Goal: Task Accomplishment & Management: Manage account settings

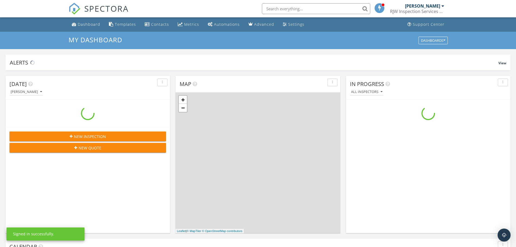
scroll to position [502, 525]
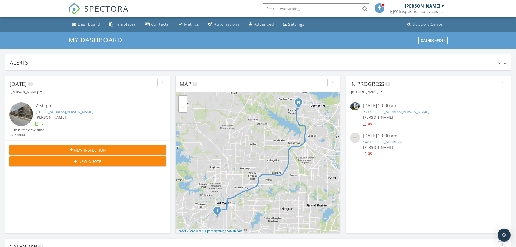
click at [364, 123] on div at bounding box center [364, 124] width 3 height 4
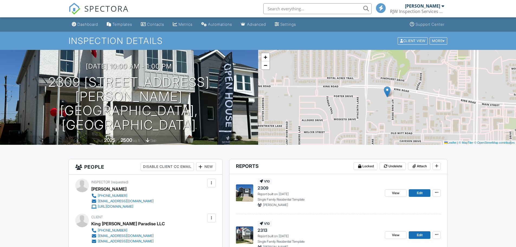
scroll to position [71, 0]
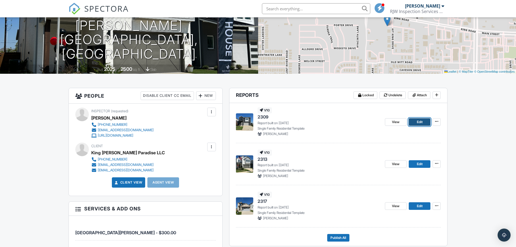
click at [421, 123] on span "Edit" at bounding box center [420, 121] width 6 height 5
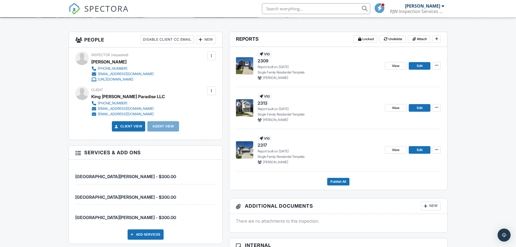
scroll to position [141, 0]
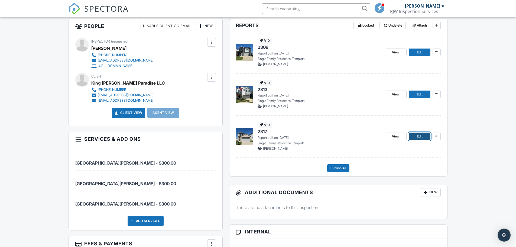
click at [424, 136] on link "Edit" at bounding box center [420, 137] width 22 height 8
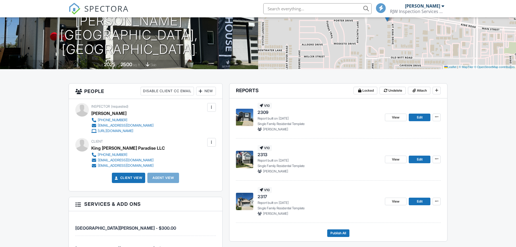
scroll to position [79, 0]
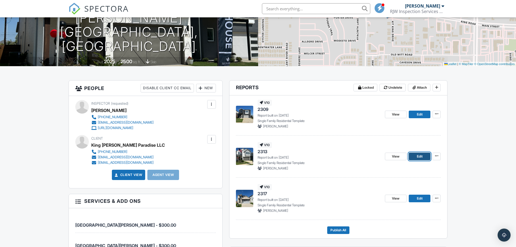
click at [415, 156] on link "Edit" at bounding box center [420, 157] width 22 height 8
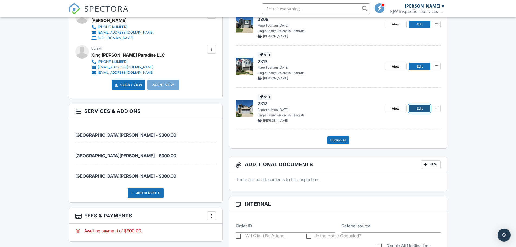
click at [422, 108] on span "Edit" at bounding box center [420, 108] width 6 height 5
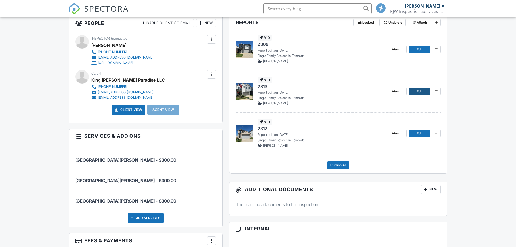
drag, startPoint x: 415, startPoint y: 83, endPoint x: 419, endPoint y: 89, distance: 7.5
click at [415, 83] on div "View Edit" at bounding box center [413, 91] width 56 height 29
click at [419, 91] on span "Edit" at bounding box center [420, 91] width 6 height 5
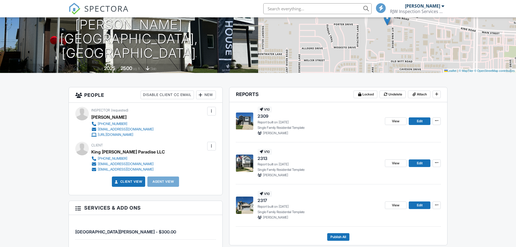
scroll to position [123, 0]
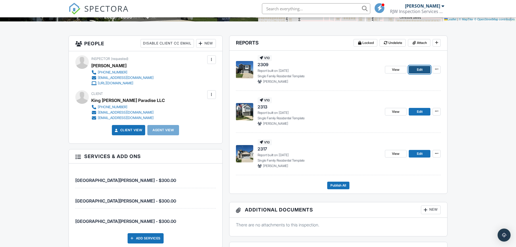
click at [417, 69] on link "Edit" at bounding box center [420, 70] width 22 height 8
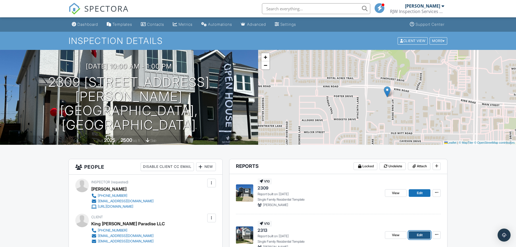
click at [412, 235] on link "Edit" at bounding box center [420, 235] width 22 height 8
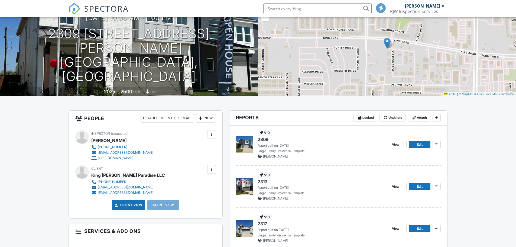
scroll to position [86, 0]
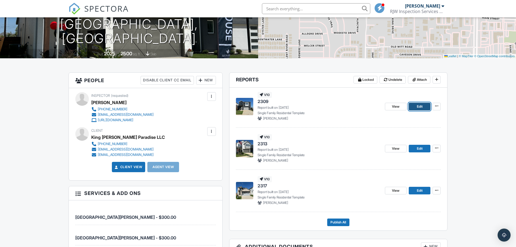
click at [417, 107] on span "Edit" at bounding box center [420, 106] width 6 height 5
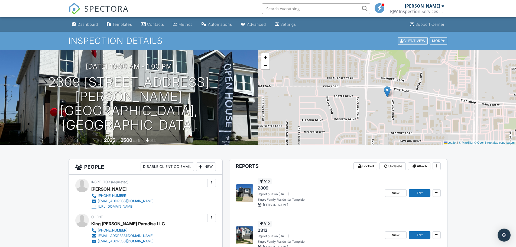
click at [414, 40] on div "Client View" at bounding box center [413, 40] width 30 height 7
click at [91, 24] on div "Dashboard" at bounding box center [88, 24] width 21 height 5
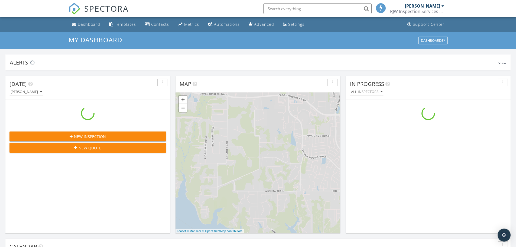
scroll to position [502, 525]
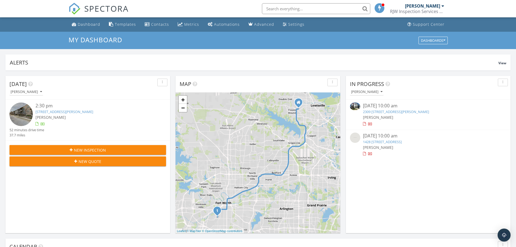
click at [364, 153] on div at bounding box center [364, 154] width 3 height 4
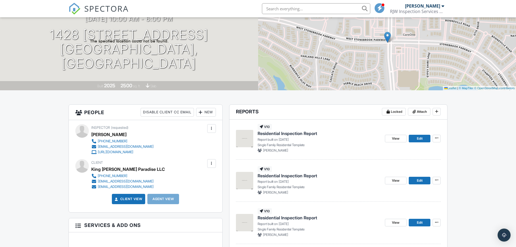
scroll to position [62, 0]
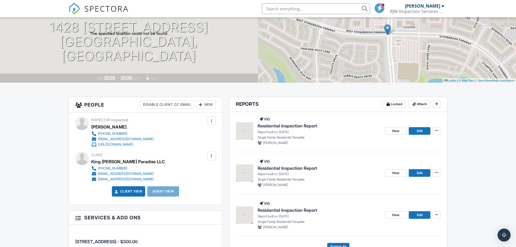
click at [297, 126] on span "Residential Inspection Report" at bounding box center [288, 126] width 60 height 6
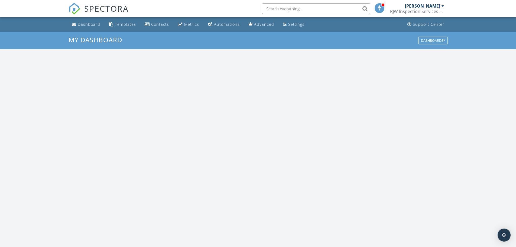
scroll to position [502, 525]
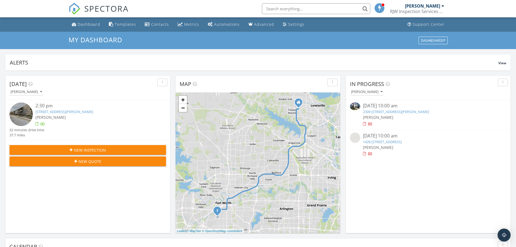
click at [364, 122] on div at bounding box center [364, 124] width 3 height 4
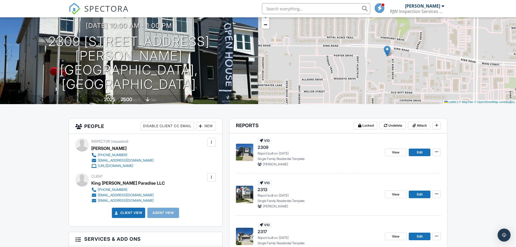
scroll to position [50, 0]
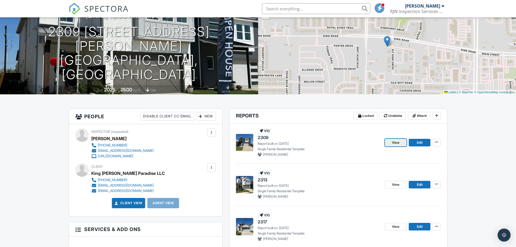
click at [387, 141] on link "View" at bounding box center [396, 143] width 22 height 8
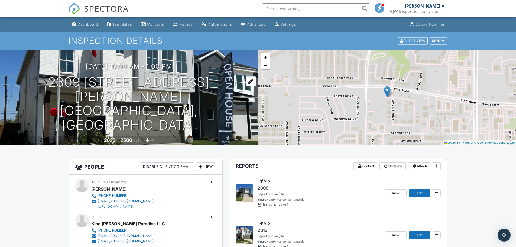
click at [246, 86] on div at bounding box center [251, 81] width 11 height 10
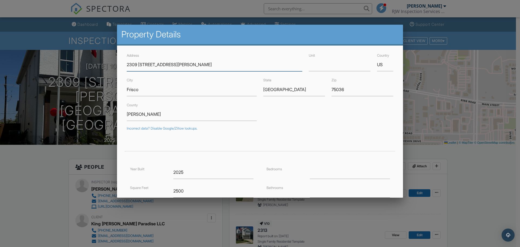
click at [160, 65] on input "2309 2313 2317 Peters Colony Dr." at bounding box center [215, 64] width 176 height 13
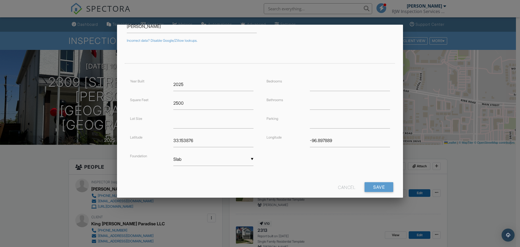
scroll to position [98, 0]
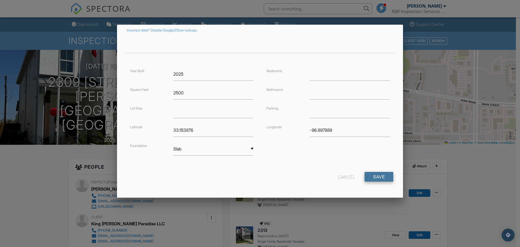
type input "Peters Colony Dr."
click at [378, 177] on input "Save" at bounding box center [379, 177] width 29 height 10
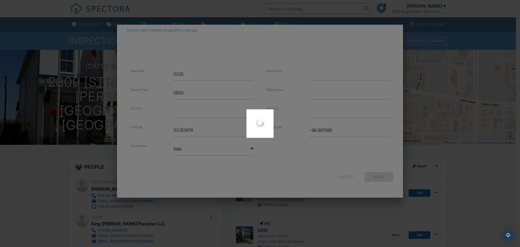
type input "33.1538726"
type input "-96.8970656"
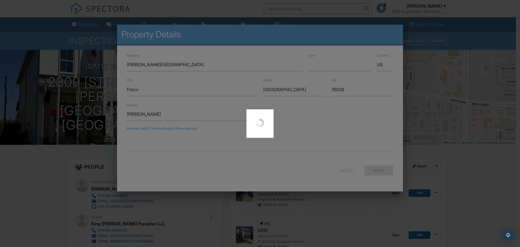
scroll to position [0, 0]
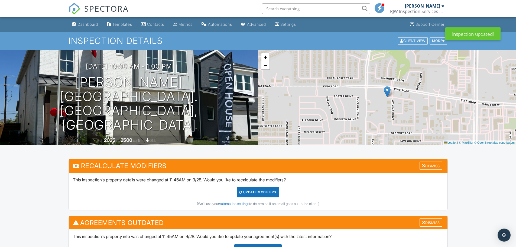
click at [422, 164] on div at bounding box center [424, 165] width 4 height 4
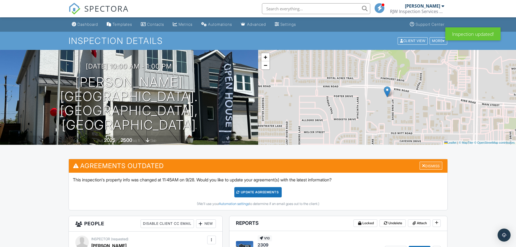
click at [422, 166] on div at bounding box center [424, 165] width 4 height 4
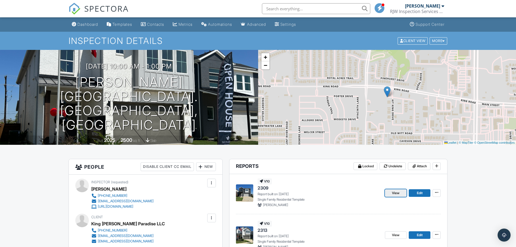
click at [396, 191] on span "View" at bounding box center [396, 192] width 8 height 5
click at [89, 28] on link "Dashboard" at bounding box center [85, 25] width 31 height 10
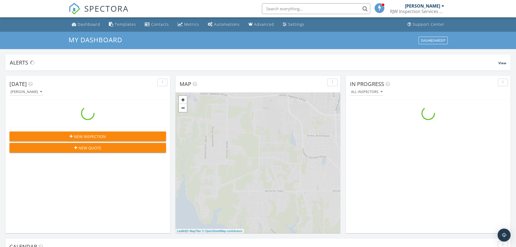
scroll to position [502, 525]
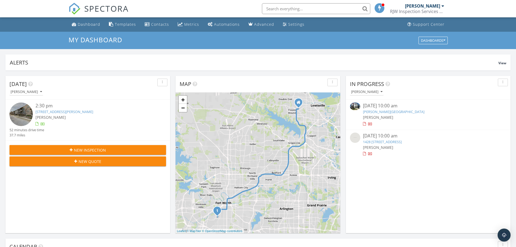
click at [364, 154] on div at bounding box center [364, 154] width 3 height 4
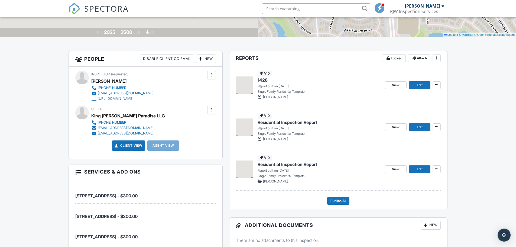
scroll to position [109, 0]
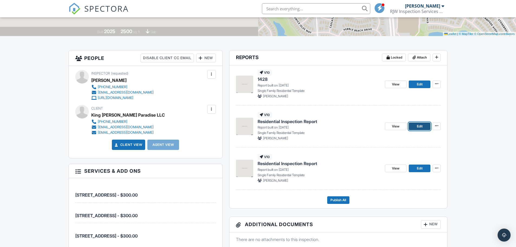
click at [413, 125] on link "Edit" at bounding box center [420, 127] width 22 height 8
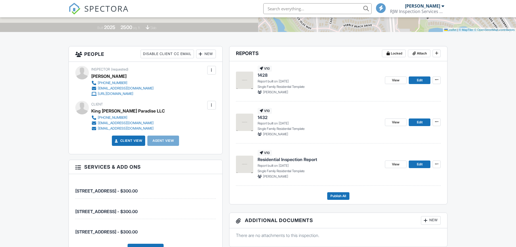
scroll to position [127, 0]
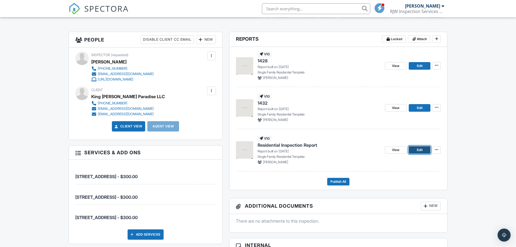
click at [418, 149] on span "Edit" at bounding box center [420, 149] width 6 height 5
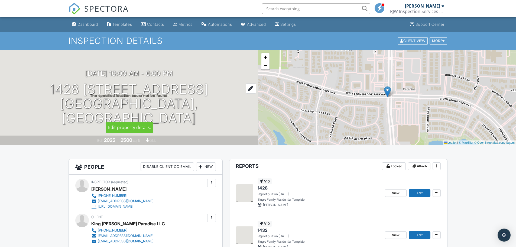
click at [246, 94] on div at bounding box center [251, 88] width 11 height 10
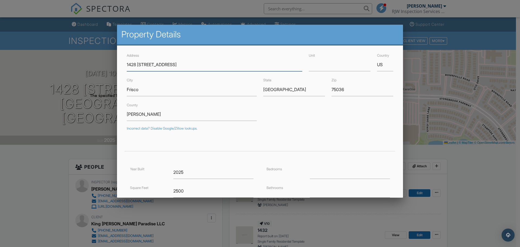
click at [159, 64] on input "1428 1432 1433 Imperial Ave." at bounding box center [215, 64] width 176 height 13
click at [139, 65] on input "1428-33 Imperial Ave." at bounding box center [215, 64] width 176 height 13
click at [149, 64] on input "1428-1433 Imperial Ave." at bounding box center [215, 64] width 176 height 13
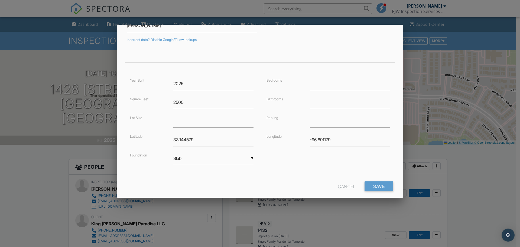
scroll to position [98, 0]
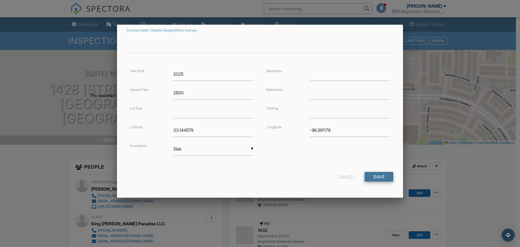
type input "[GEOGRAPHIC_DATA]."
click at [373, 180] on input "Save" at bounding box center [379, 177] width 29 height 10
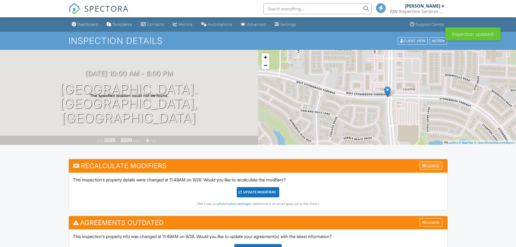
click at [422, 164] on div at bounding box center [424, 165] width 4 height 4
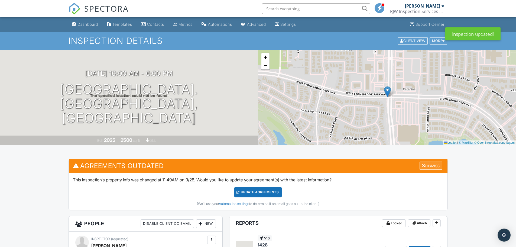
click at [422, 165] on div at bounding box center [424, 165] width 4 height 4
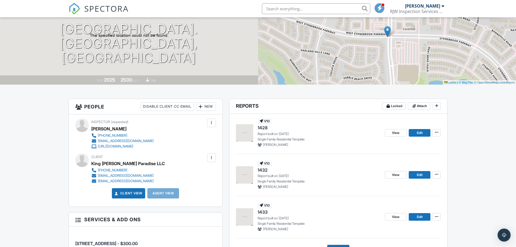
scroll to position [67, 0]
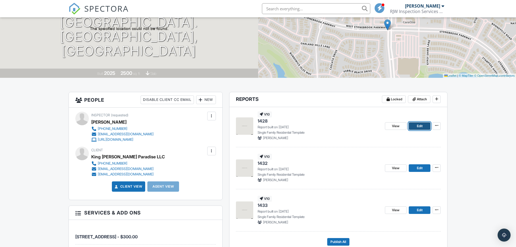
click at [414, 126] on link "Edit" at bounding box center [420, 126] width 22 height 8
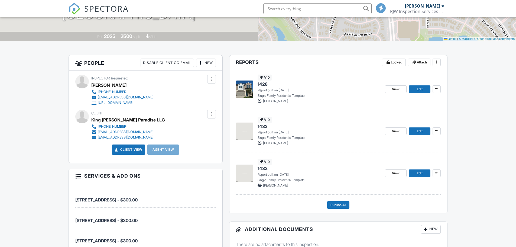
scroll to position [103, 0]
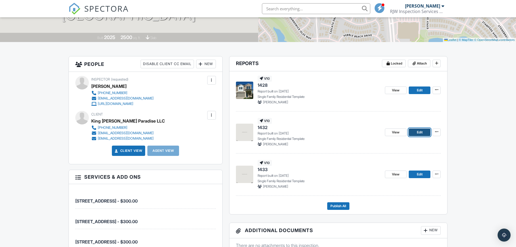
click at [416, 134] on link "Edit" at bounding box center [420, 132] width 22 height 8
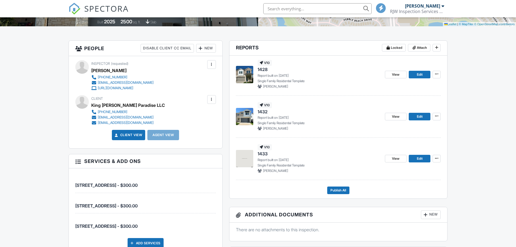
scroll to position [130, 0]
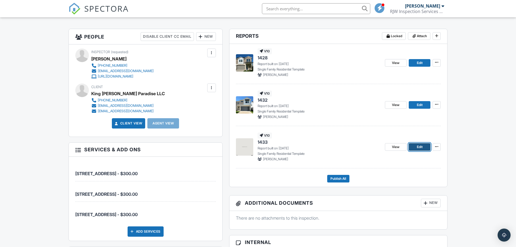
click at [424, 145] on link "Edit" at bounding box center [420, 147] width 22 height 8
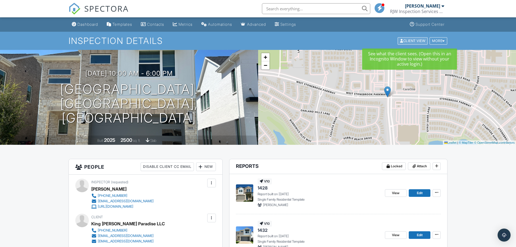
click at [416, 39] on div "Client View" at bounding box center [413, 40] width 30 height 7
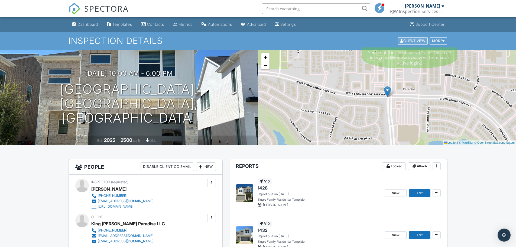
click at [412, 42] on div "Client View" at bounding box center [413, 40] width 30 height 7
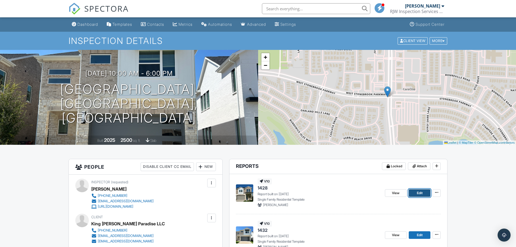
drag, startPoint x: 421, startPoint y: 195, endPoint x: 414, endPoint y: 188, distance: 9.2
click at [420, 194] on span "Edit" at bounding box center [420, 192] width 6 height 5
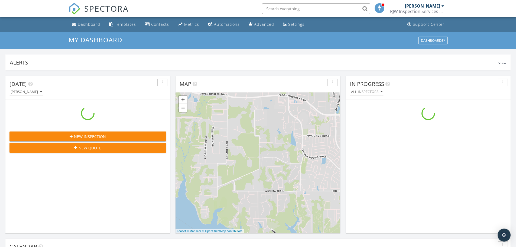
scroll to position [502, 525]
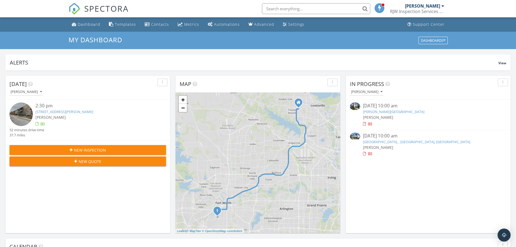
click at [381, 112] on link "[PERSON_NAME][GEOGRAPHIC_DATA]" at bounding box center [394, 111] width 62 height 5
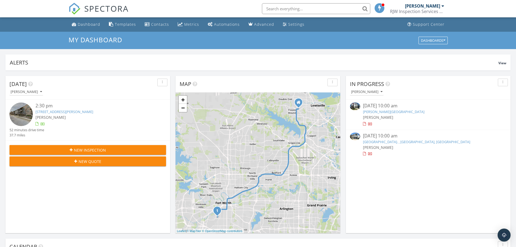
click at [381, 112] on link "[PERSON_NAME][GEOGRAPHIC_DATA]" at bounding box center [394, 111] width 62 height 5
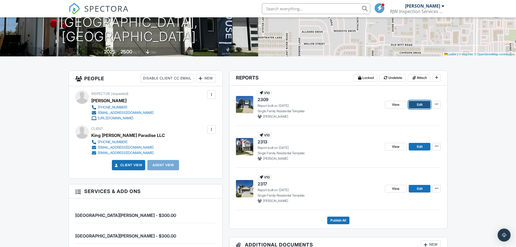
click at [423, 103] on link "Edit" at bounding box center [420, 105] width 22 height 8
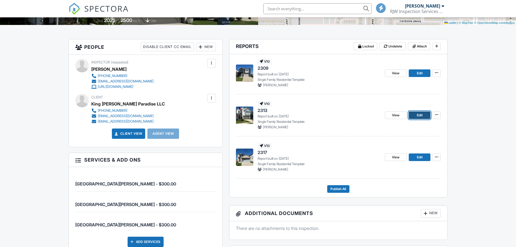
click at [421, 113] on span "Edit" at bounding box center [420, 114] width 6 height 5
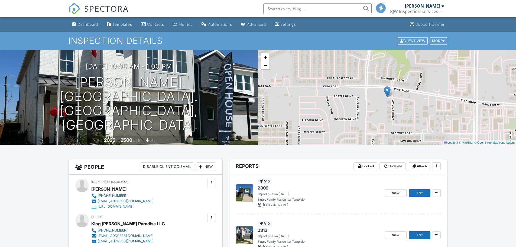
scroll to position [113, 0]
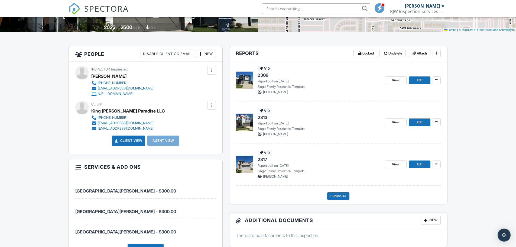
click at [264, 159] on span "2317" at bounding box center [262, 159] width 9 height 6
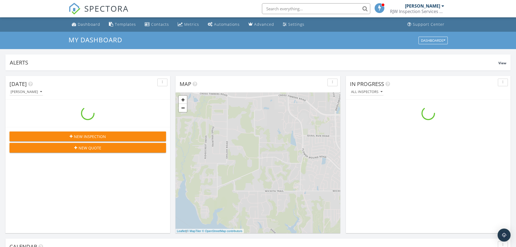
scroll to position [502, 525]
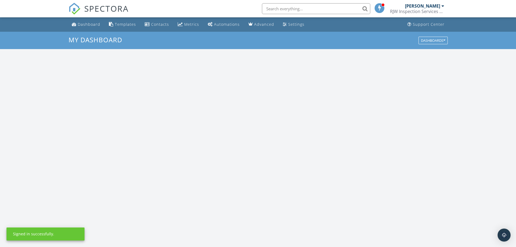
scroll to position [502, 525]
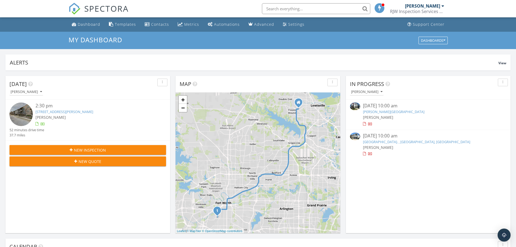
click at [443, 6] on div at bounding box center [443, 6] width 3 height 4
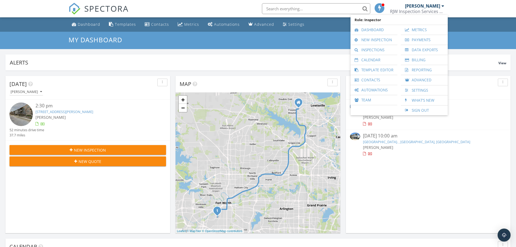
click at [429, 163] on div "In Progress Reese Williams 09/26/25 10:00 am Peters Colony Dr. , Frisco, TX 750…" at bounding box center [428, 154] width 165 height 157
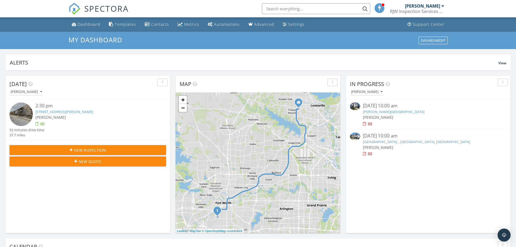
click at [364, 153] on div at bounding box center [364, 154] width 3 height 4
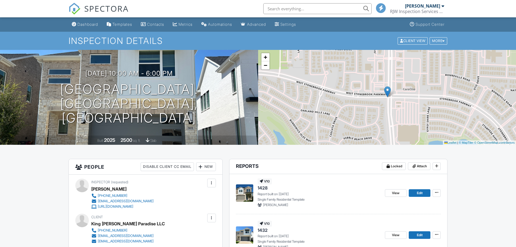
scroll to position [127, 0]
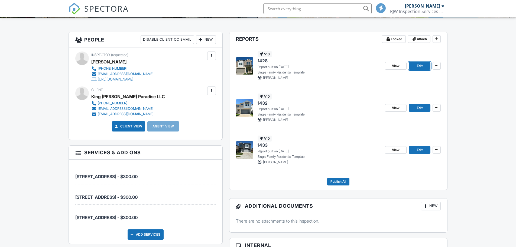
click at [414, 66] on link "Edit" at bounding box center [420, 66] width 22 height 8
